Goal: Obtain resource: Download file/media

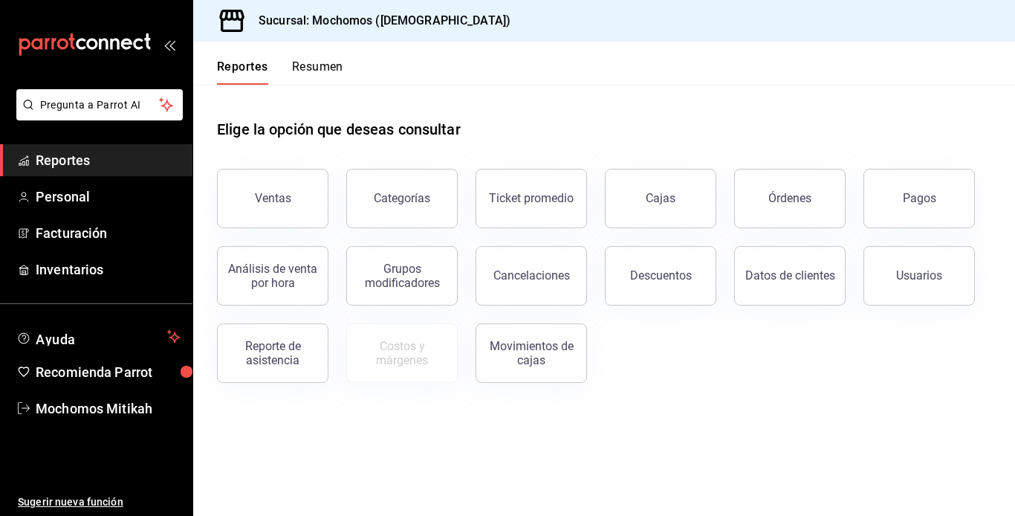
click at [658, 278] on div "Descuentos" at bounding box center [661, 275] width 62 height 14
click at [658, 278] on html "Pregunta a Parrot AI Reportes Personal Facturación Inventarios Ayuda Recomienda…" at bounding box center [507, 258] width 1015 height 516
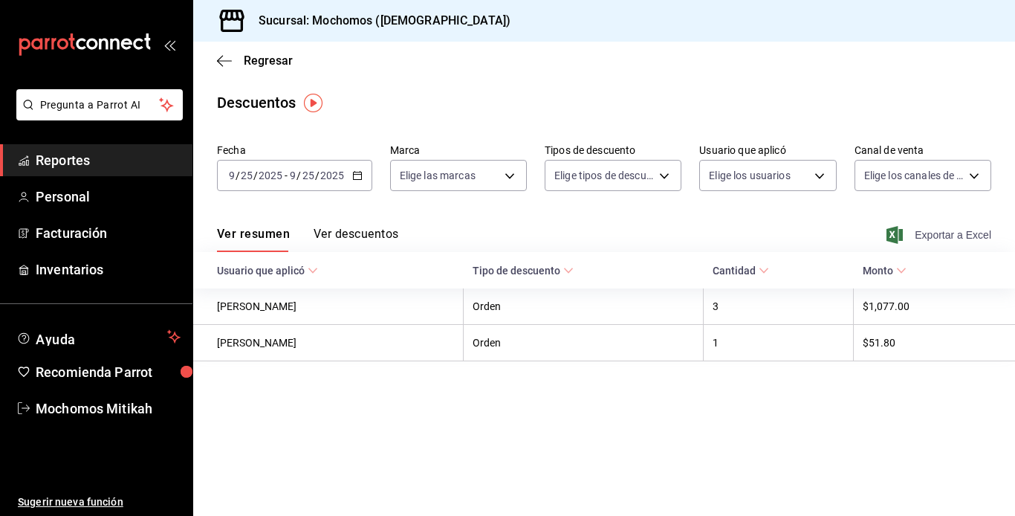
click at [918, 232] on span "Exportar a Excel" at bounding box center [940, 235] width 102 height 18
click at [918, 232] on div "Exportar a Excel" at bounding box center [940, 235] width 102 height 18
click at [130, 155] on span "Reportes" at bounding box center [108, 160] width 145 height 20
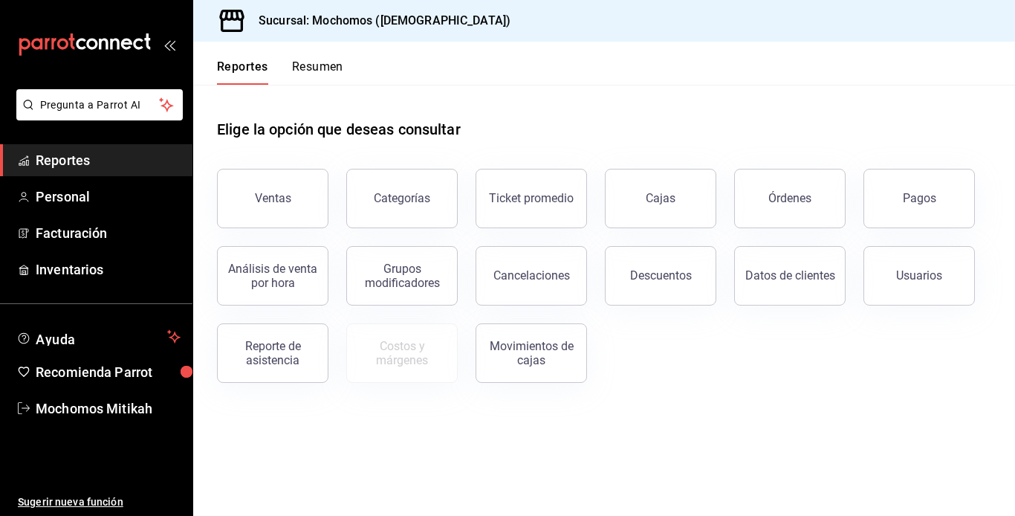
click at [285, 198] on div "Ventas" at bounding box center [273, 198] width 36 height 14
click at [285, 198] on html "Pregunta a Parrot AI Reportes Personal Facturación Inventarios Ayuda Recomienda…" at bounding box center [507, 258] width 1015 height 516
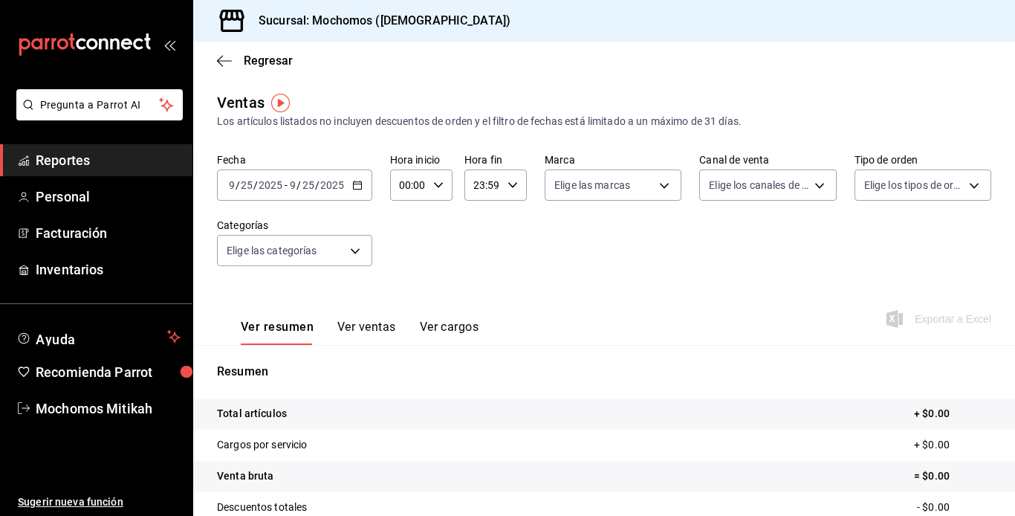
click at [319, 186] on input "2025" at bounding box center [331, 185] width 25 height 12
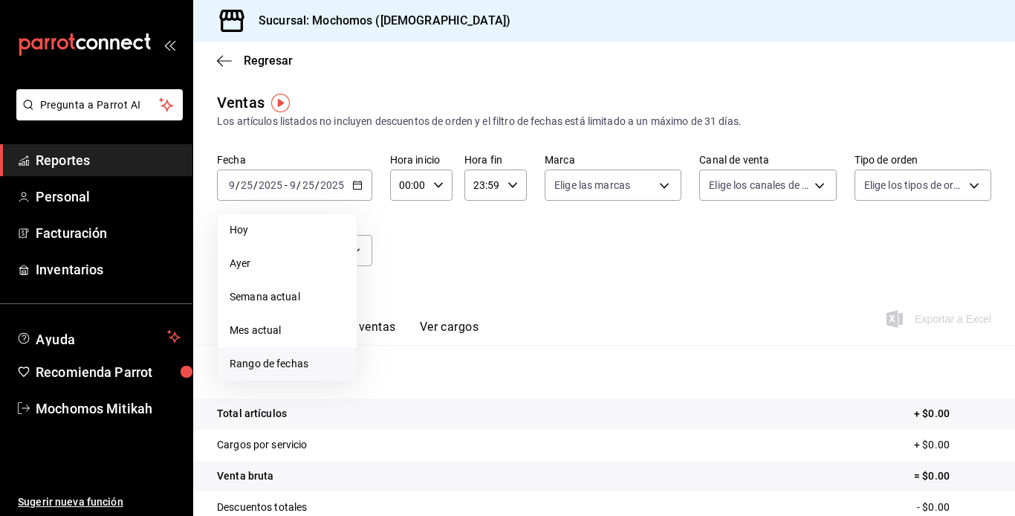
click at [275, 364] on span "Rango de fechas" at bounding box center [287, 364] width 115 height 16
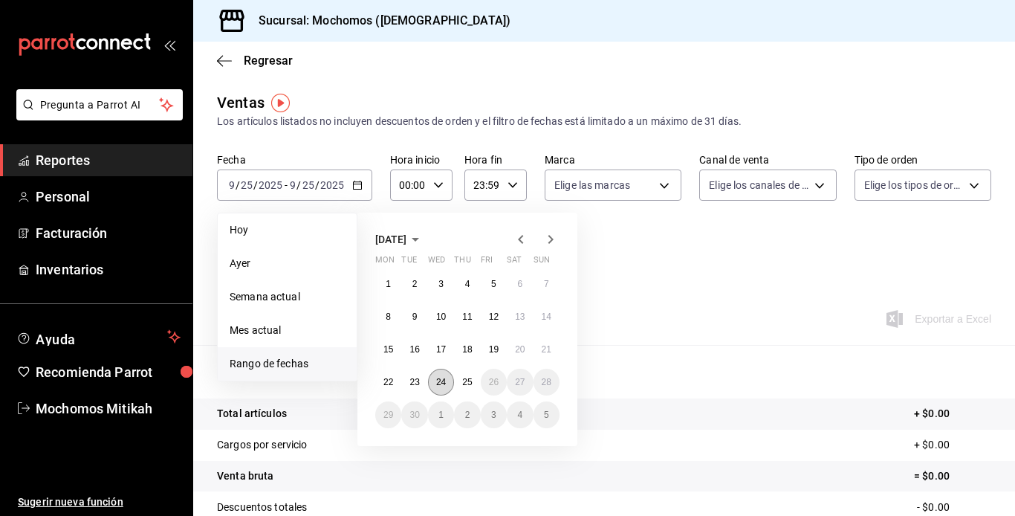
click at [444, 381] on abbr "24" at bounding box center [441, 382] width 10 height 10
click at [470, 377] on abbr "25" at bounding box center [467, 382] width 10 height 10
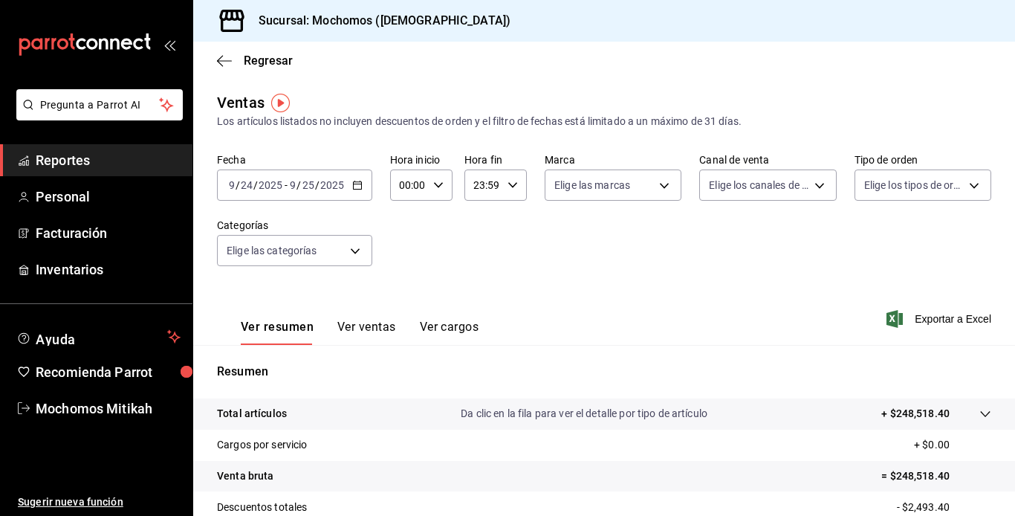
click at [438, 183] on icon "button" at bounding box center [438, 185] width 10 height 10
click at [403, 224] on span "00" at bounding box center [404, 223] width 7 height 12
click at [404, 252] on span "05" at bounding box center [404, 253] width 7 height 12
type input "05:00"
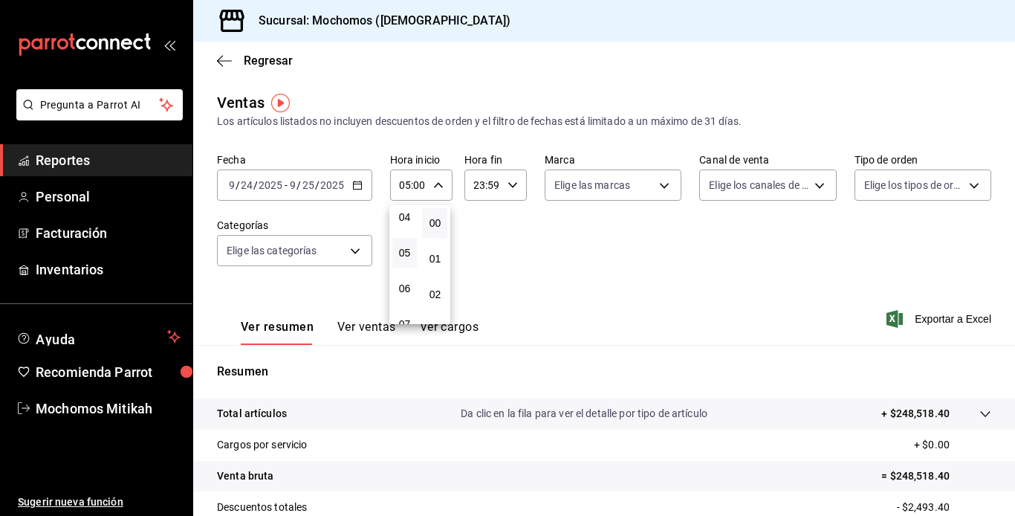
click at [509, 186] on div at bounding box center [507, 258] width 1015 height 516
click at [509, 186] on icon "button" at bounding box center [512, 185] width 10 height 10
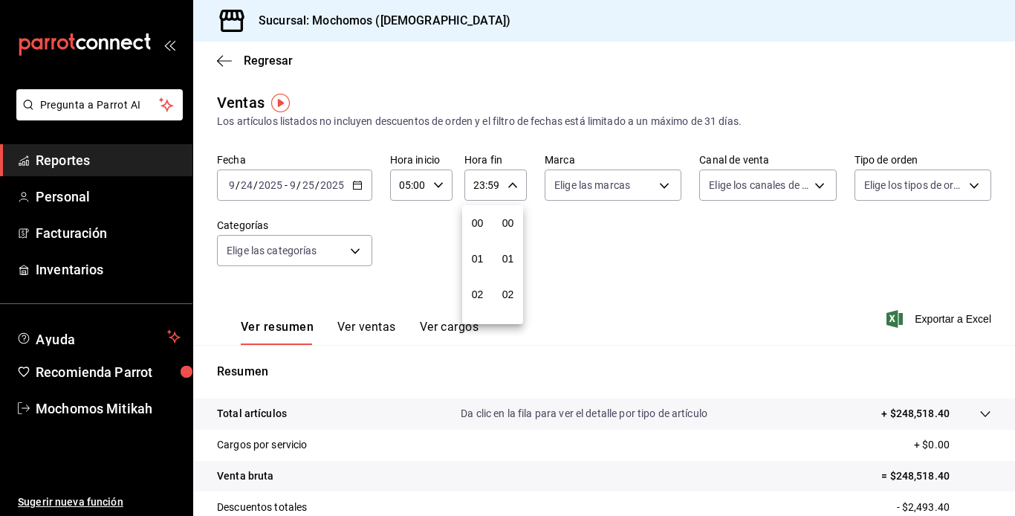
scroll to position [2021, 0]
click at [472, 225] on button "21" at bounding box center [477, 235] width 25 height 30
type input "21:59"
click at [478, 223] on span "04" at bounding box center [477, 223] width 7 height 12
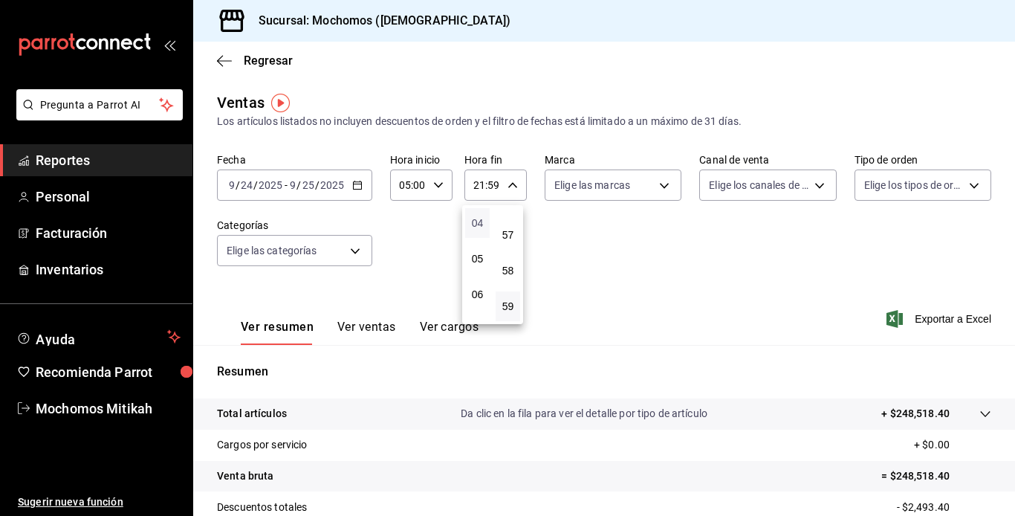
type input "04:59"
click at [657, 248] on div at bounding box center [507, 258] width 1015 height 516
click at [944, 314] on span "Exportar a Excel" at bounding box center [940, 319] width 102 height 18
click at [944, 314] on div "Exportar a Excel" at bounding box center [940, 319] width 102 height 18
click at [149, 163] on span "Reportes" at bounding box center [108, 160] width 145 height 20
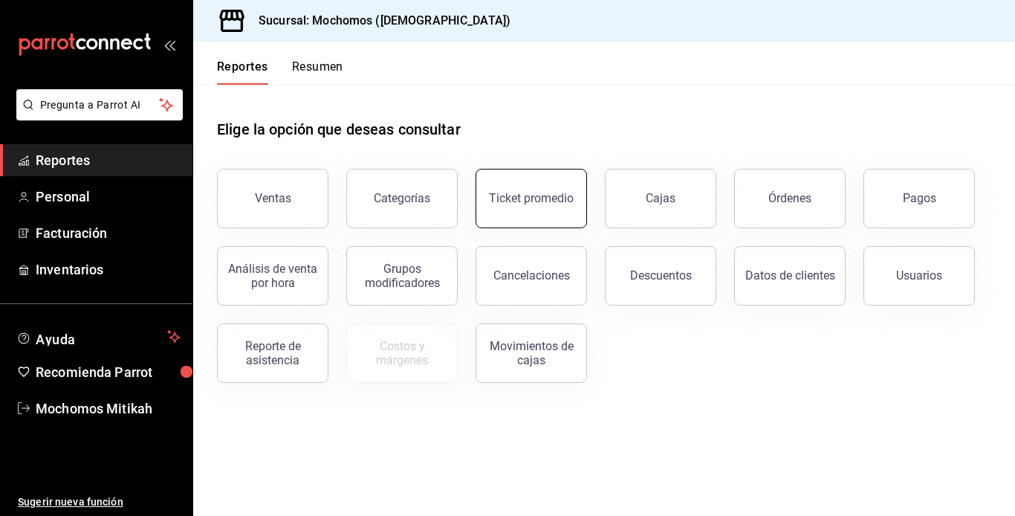
click at [577, 212] on button "Ticket promedio" at bounding box center [530, 198] width 111 height 59
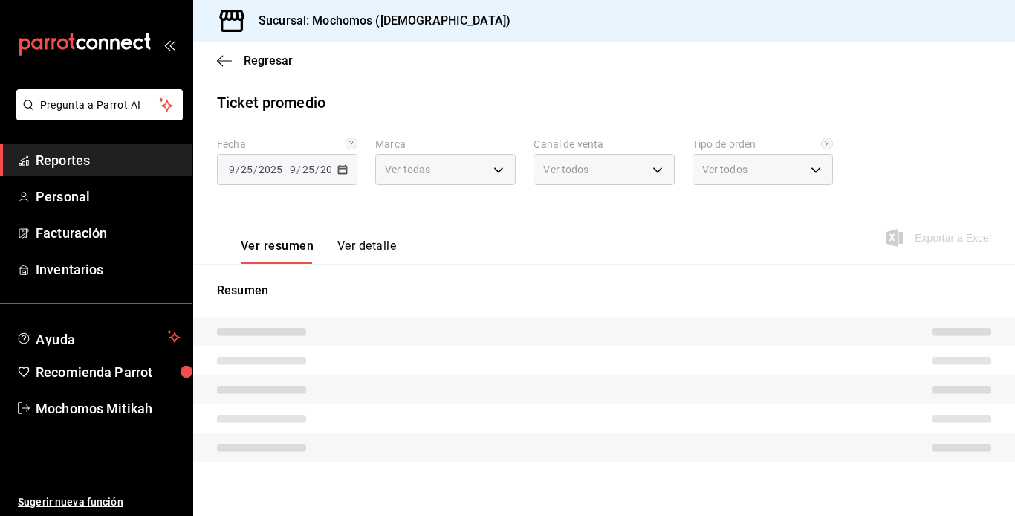
type input "d0e5f648-281b-433d-bf08-9501e0541b8c"
type input "PARROT,UBER_EATS,RAPPI,DIDI_FOOD,ONLINE"
type input "cc440b54-242b-418e-867f-ce57fb098104,EXTERNAL,95b7c8a9-84d2-4e3b-995f-2f2c21fa6…"
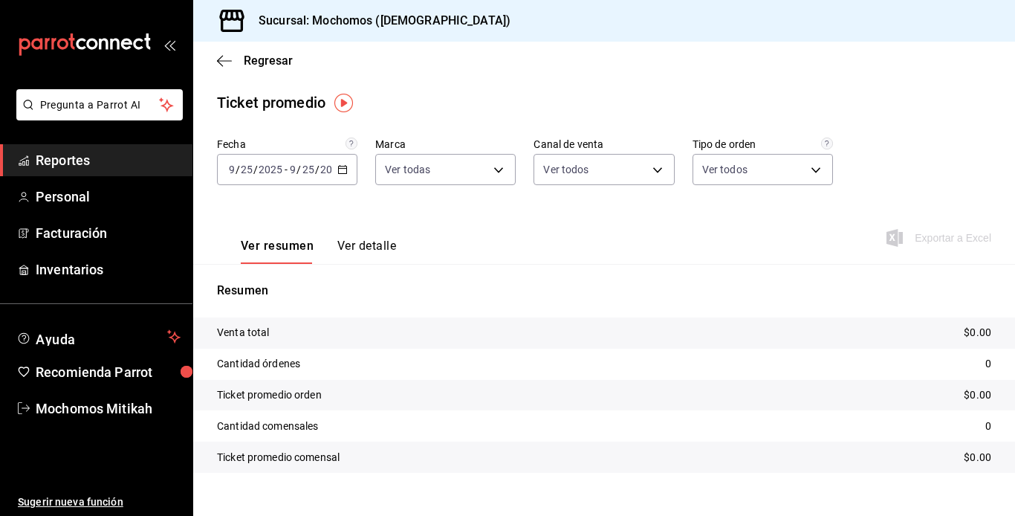
click at [292, 157] on div "[DATE] [DATE] - [DATE] [DATE]" at bounding box center [287, 169] width 140 height 31
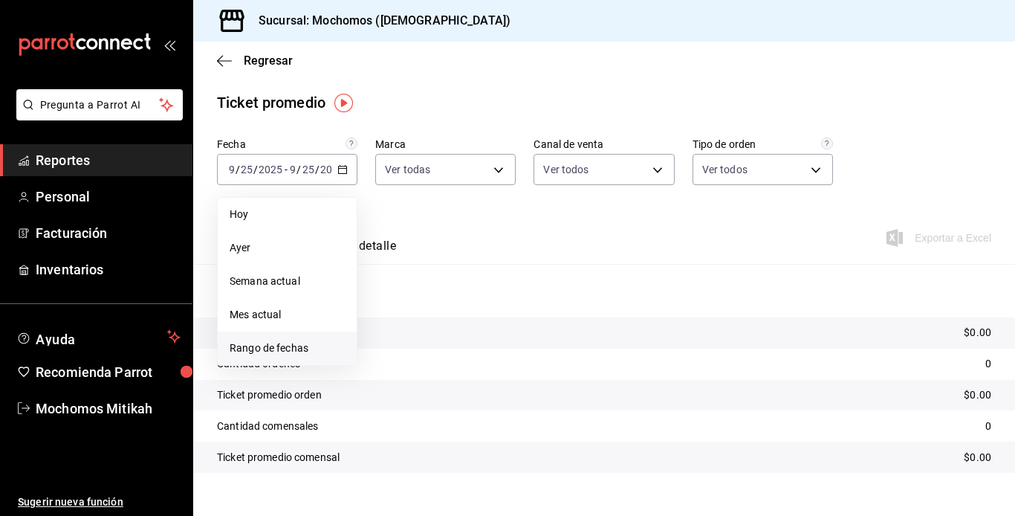
click at [289, 348] on span "Rango de fechas" at bounding box center [287, 348] width 115 height 16
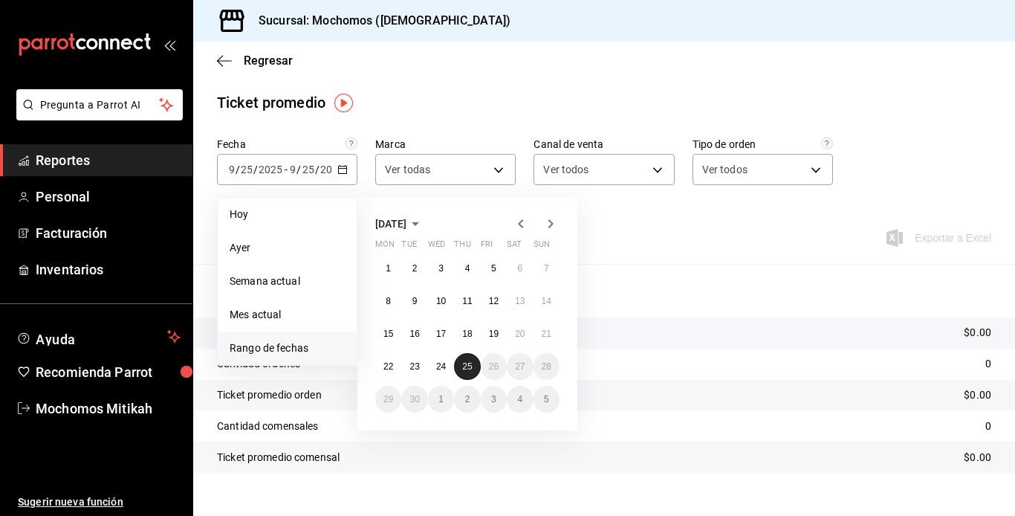
click at [463, 370] on abbr "25" at bounding box center [467, 366] width 10 height 10
click at [445, 366] on abbr "24" at bounding box center [441, 366] width 10 height 10
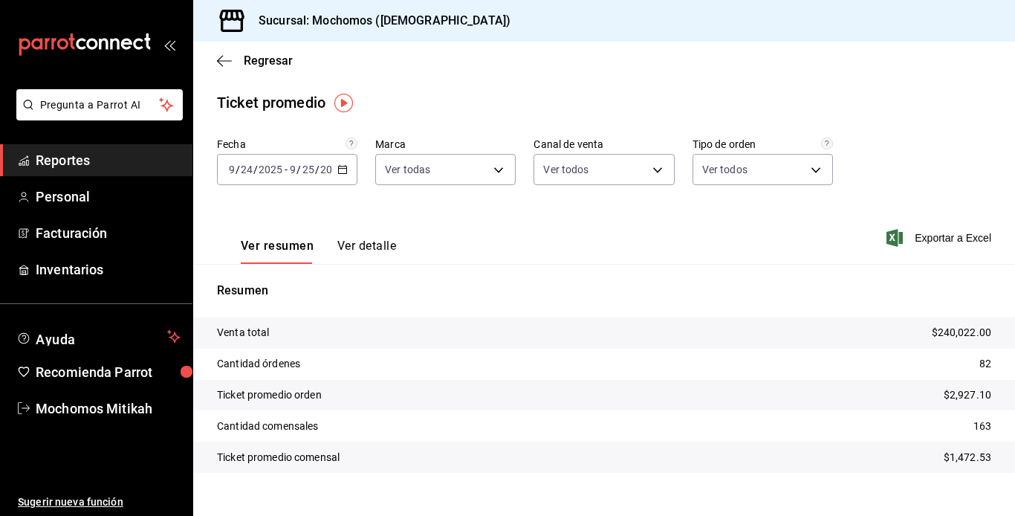
click at [83, 165] on span "Reportes" at bounding box center [108, 160] width 145 height 20
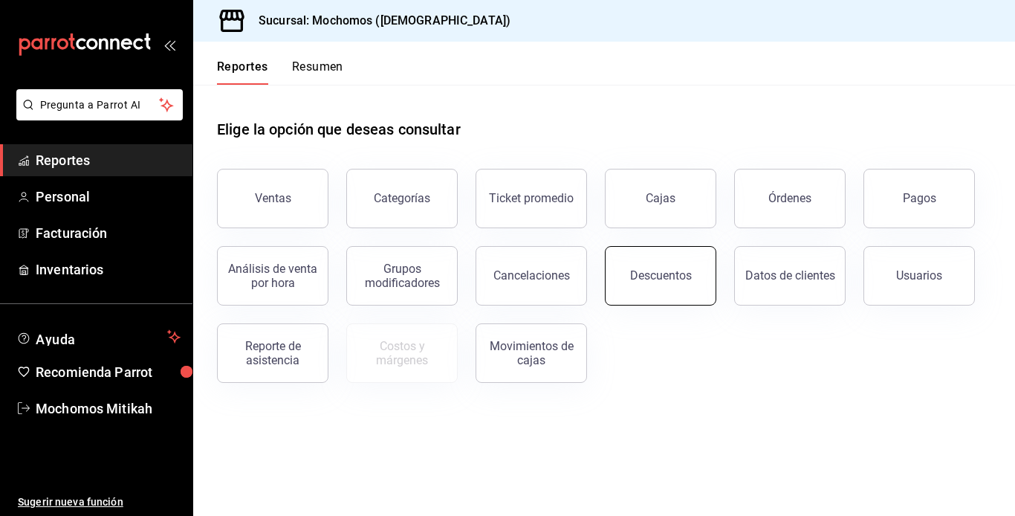
click at [639, 279] on div "Descuentos" at bounding box center [661, 275] width 62 height 14
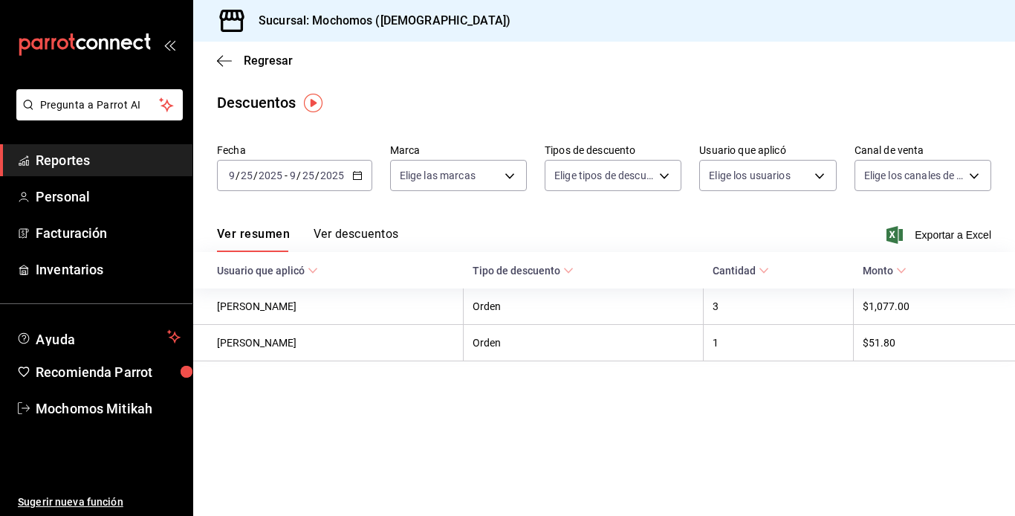
click at [299, 175] on span "/" at bounding box center [298, 175] width 4 height 12
click at [299, 174] on span "/" at bounding box center [298, 175] width 4 height 12
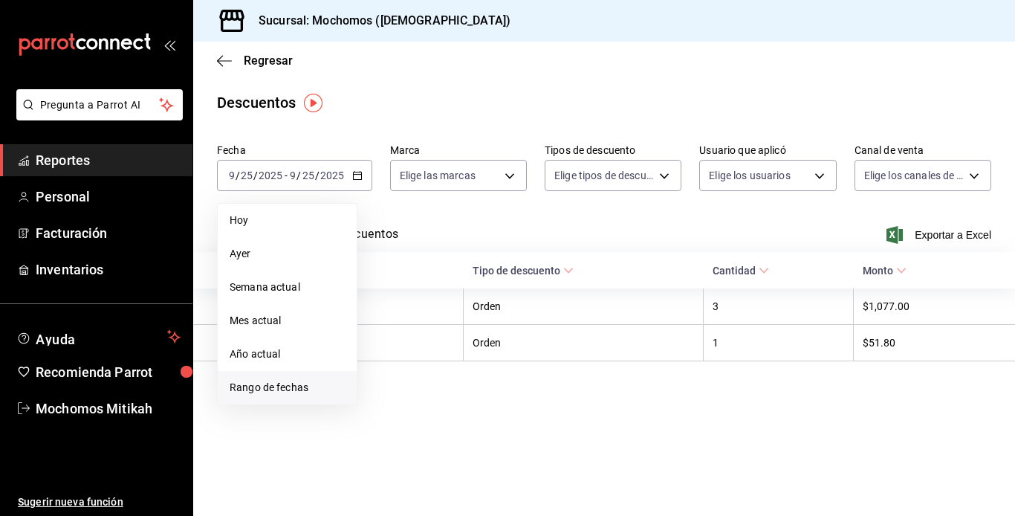
click at [269, 387] on span "Rango de fechas" at bounding box center [287, 388] width 115 height 16
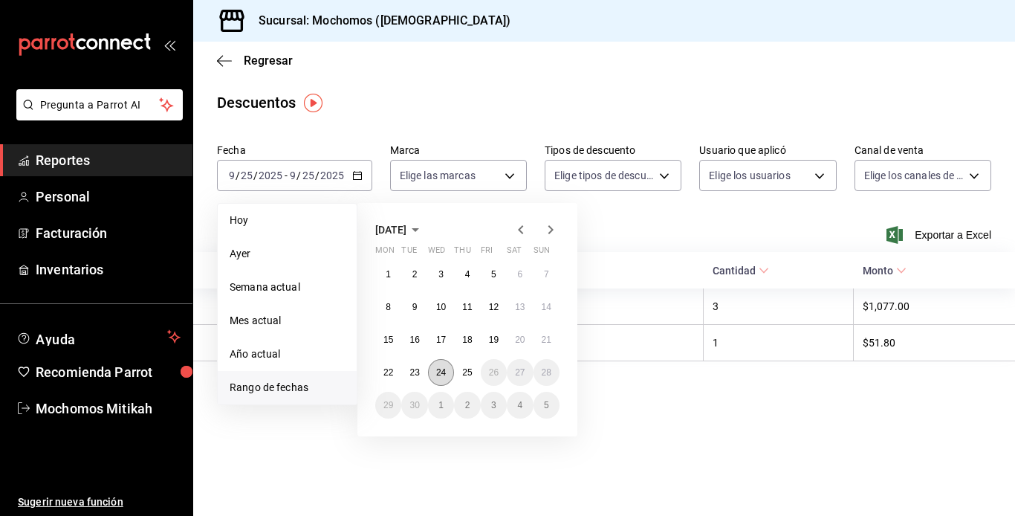
click at [436, 375] on abbr "24" at bounding box center [441, 372] width 10 height 10
click at [465, 378] on button "25" at bounding box center [467, 372] width 26 height 27
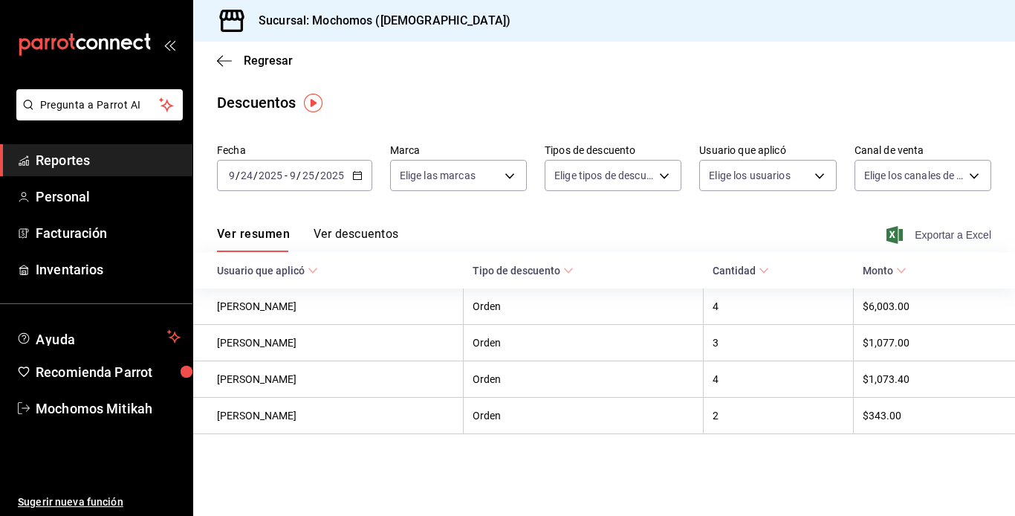
click at [959, 234] on span "Exportar a Excel" at bounding box center [940, 235] width 102 height 18
click at [305, 169] on input "25" at bounding box center [308, 175] width 13 height 12
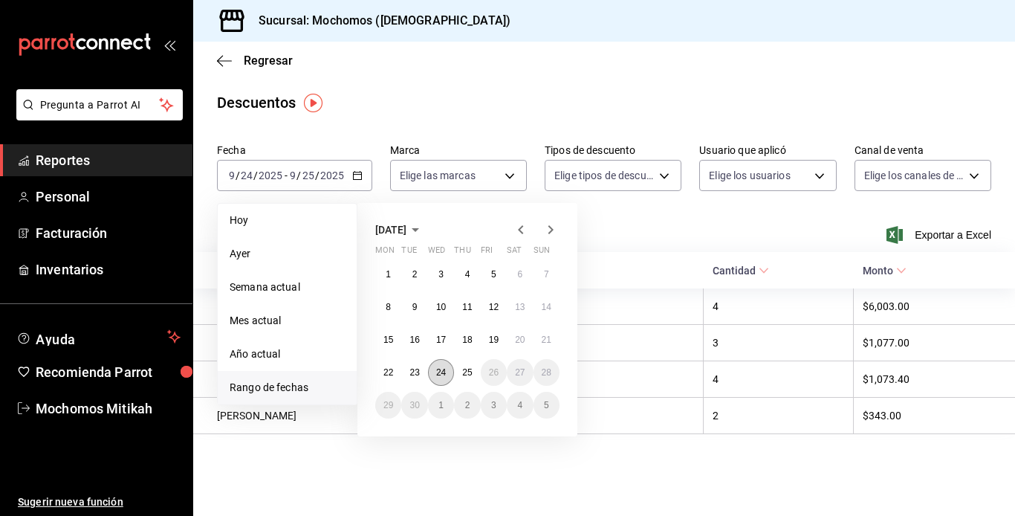
click at [441, 362] on button "24" at bounding box center [441, 372] width 26 height 27
click at [464, 373] on abbr "25" at bounding box center [467, 372] width 10 height 10
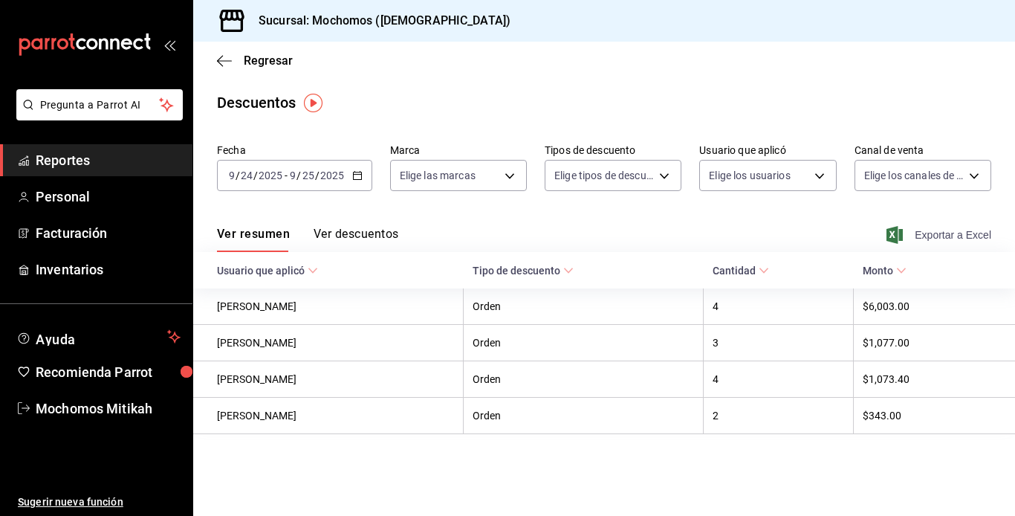
click at [911, 233] on span "Exportar a Excel" at bounding box center [940, 235] width 102 height 18
click at [305, 171] on input "25" at bounding box center [308, 175] width 13 height 12
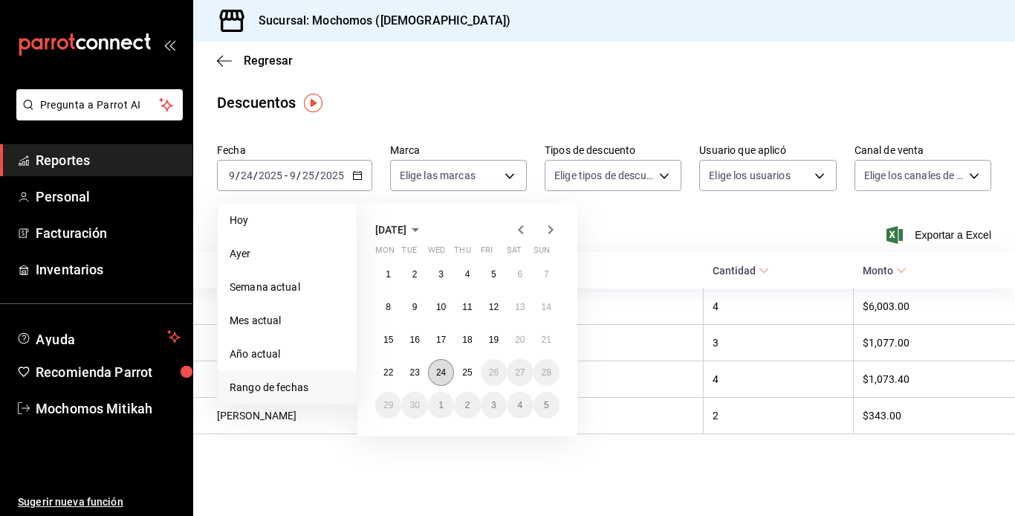
click at [446, 372] on abbr "24" at bounding box center [441, 372] width 10 height 10
click at [462, 373] on abbr "25" at bounding box center [467, 372] width 10 height 10
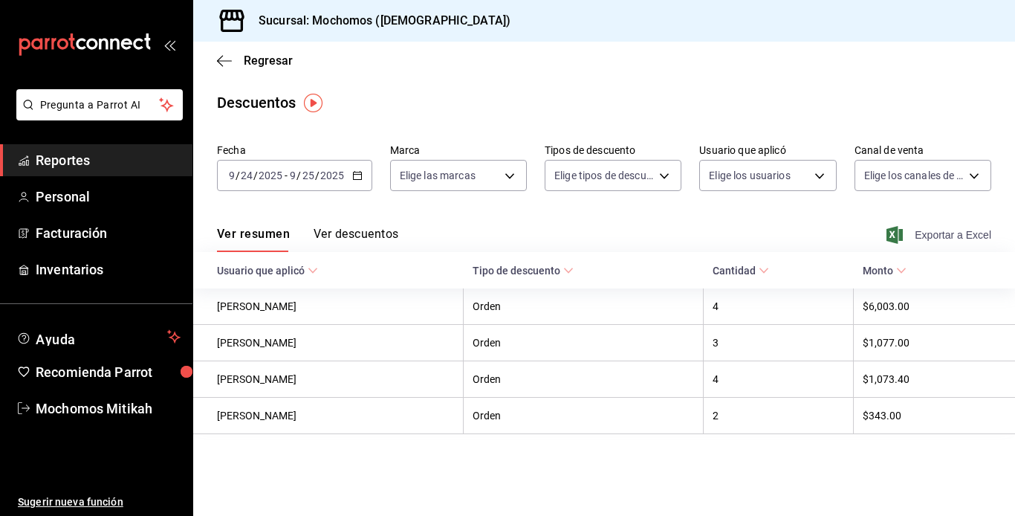
click at [934, 231] on span "Exportar a Excel" at bounding box center [940, 235] width 102 height 18
